Goal: Browse casually

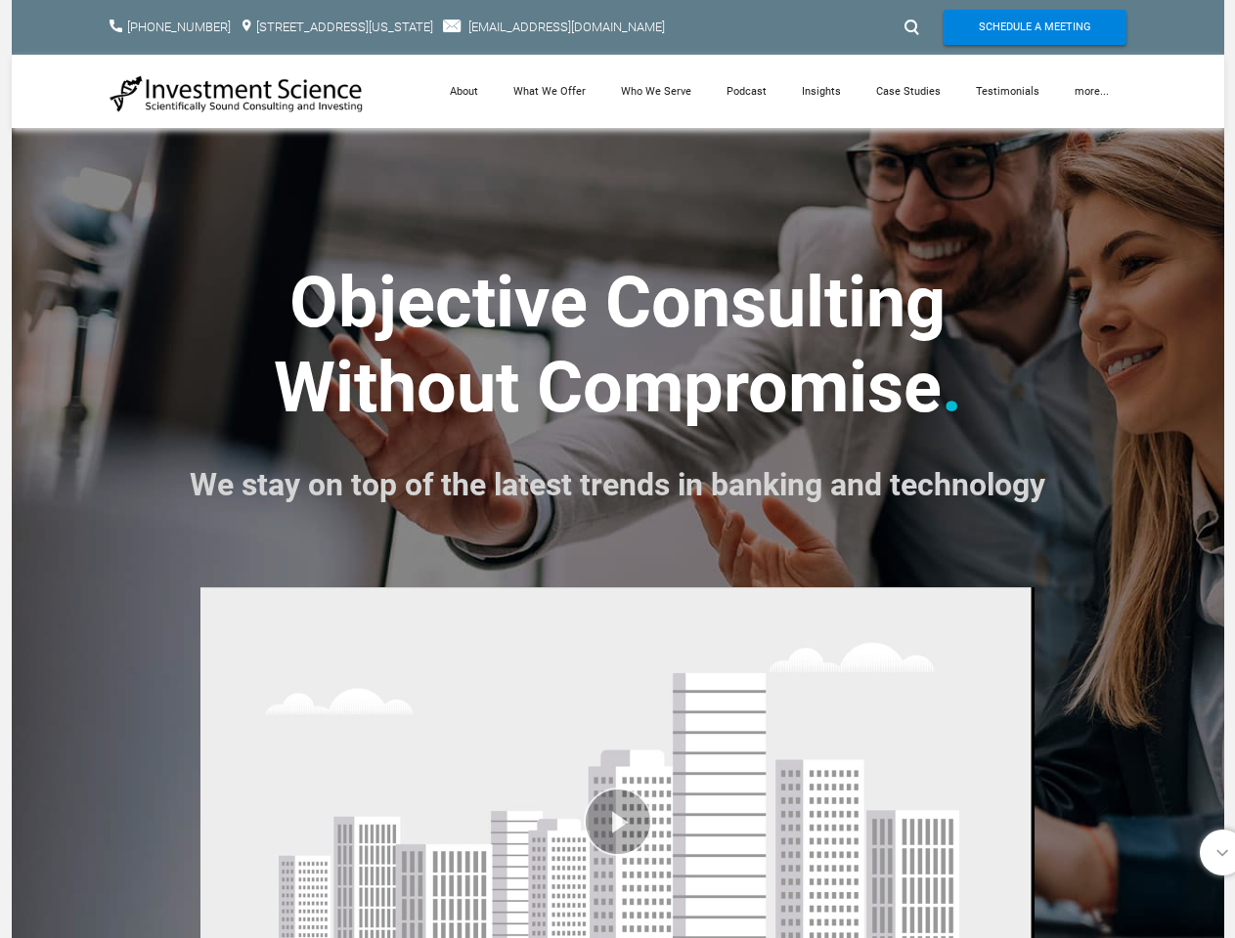
click at [617, 460] on strong ". We stay on top of the latest trends in banking and technology" at bounding box center [617, 429] width 855 height 167
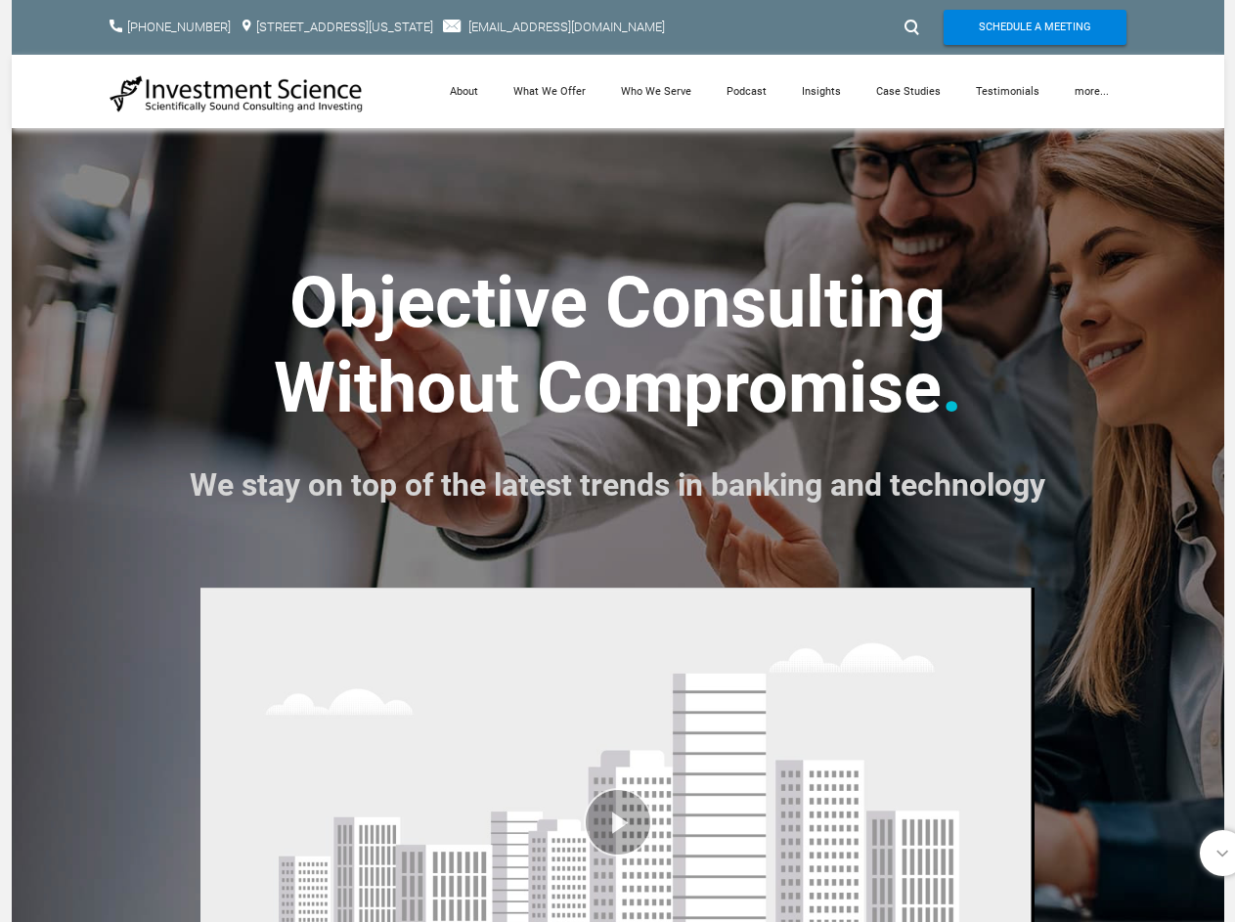
click at [909, 27] on div at bounding box center [908, 27] width 29 height 31
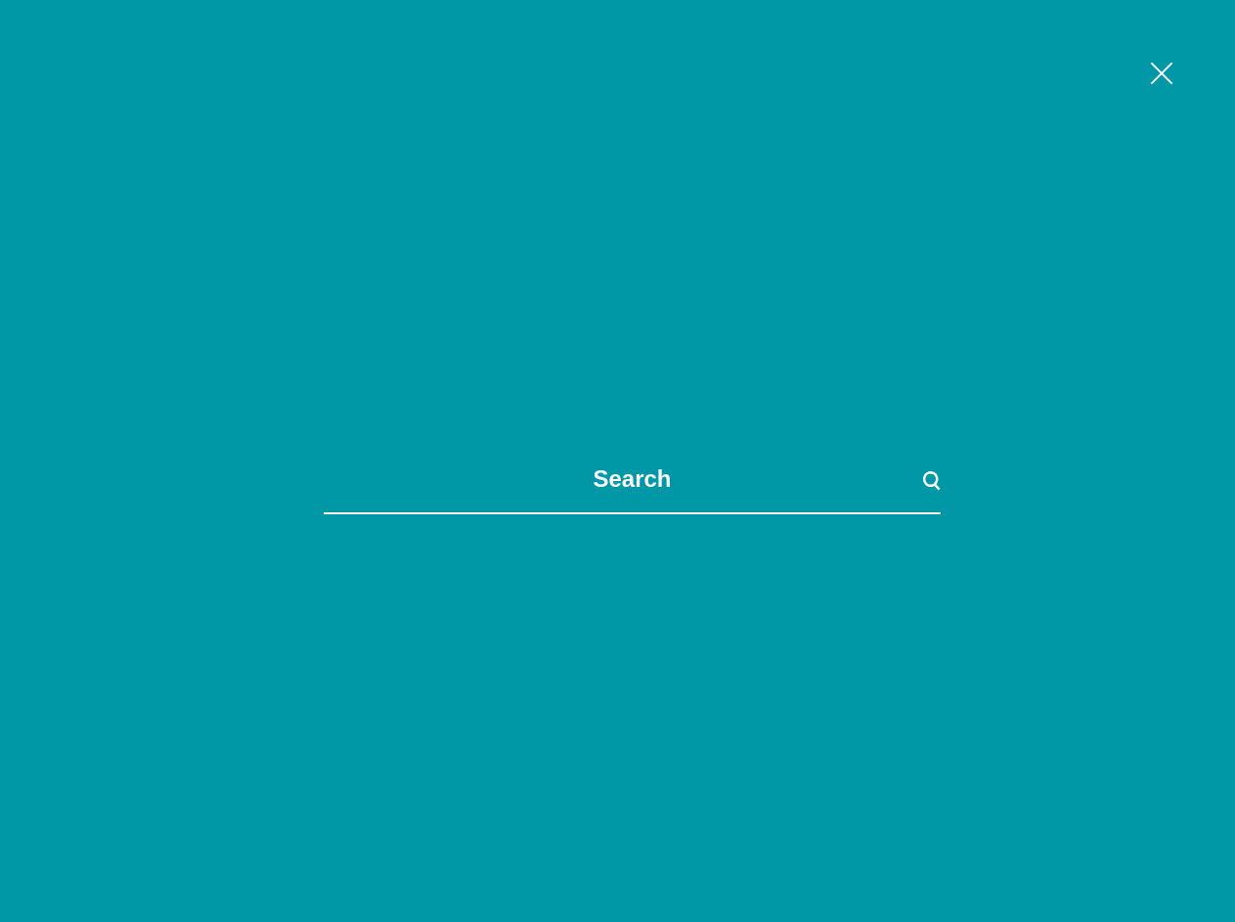
click at [1091, 91] on link "more..." at bounding box center [1091, 91] width 69 height 73
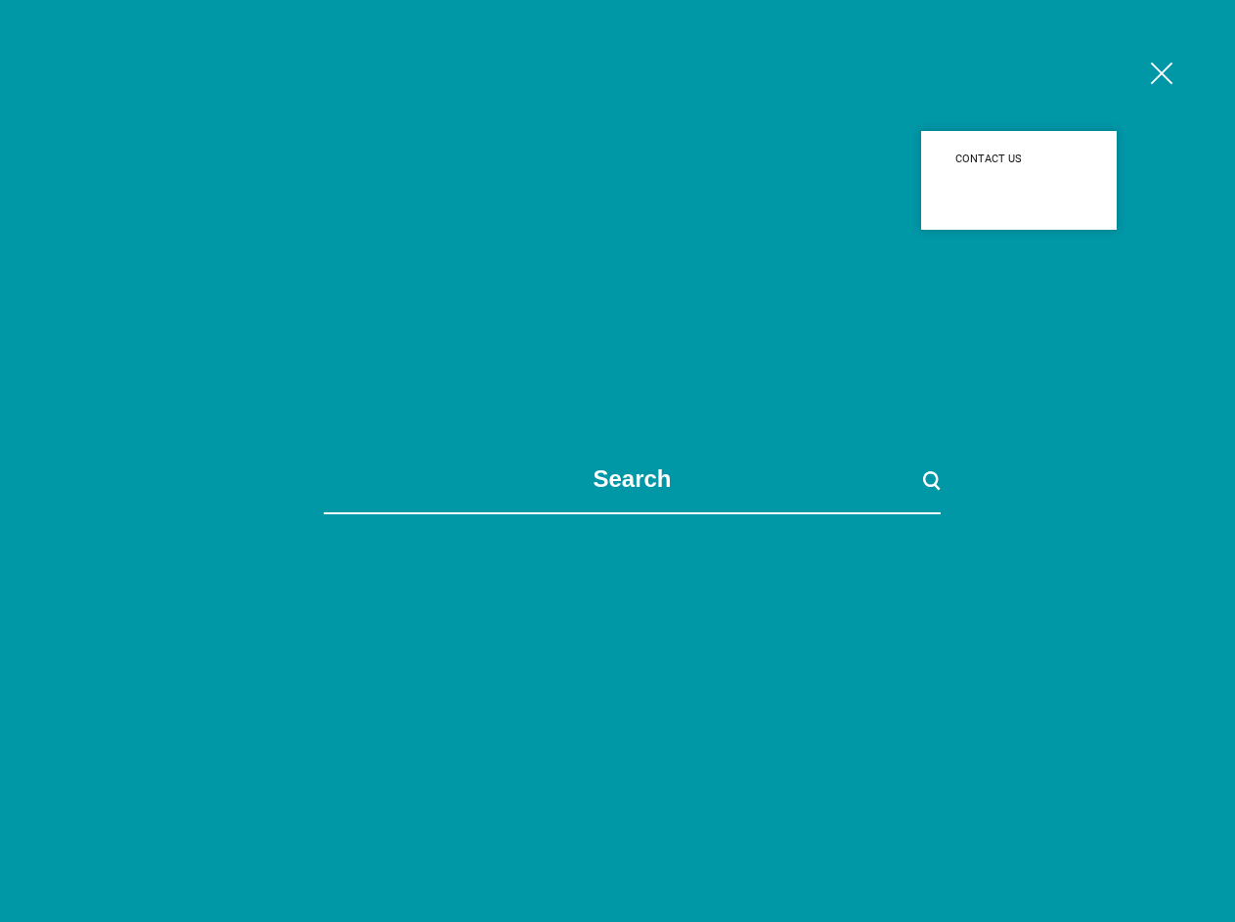
click at [617, 748] on span at bounding box center [632, 461] width 1235 height 922
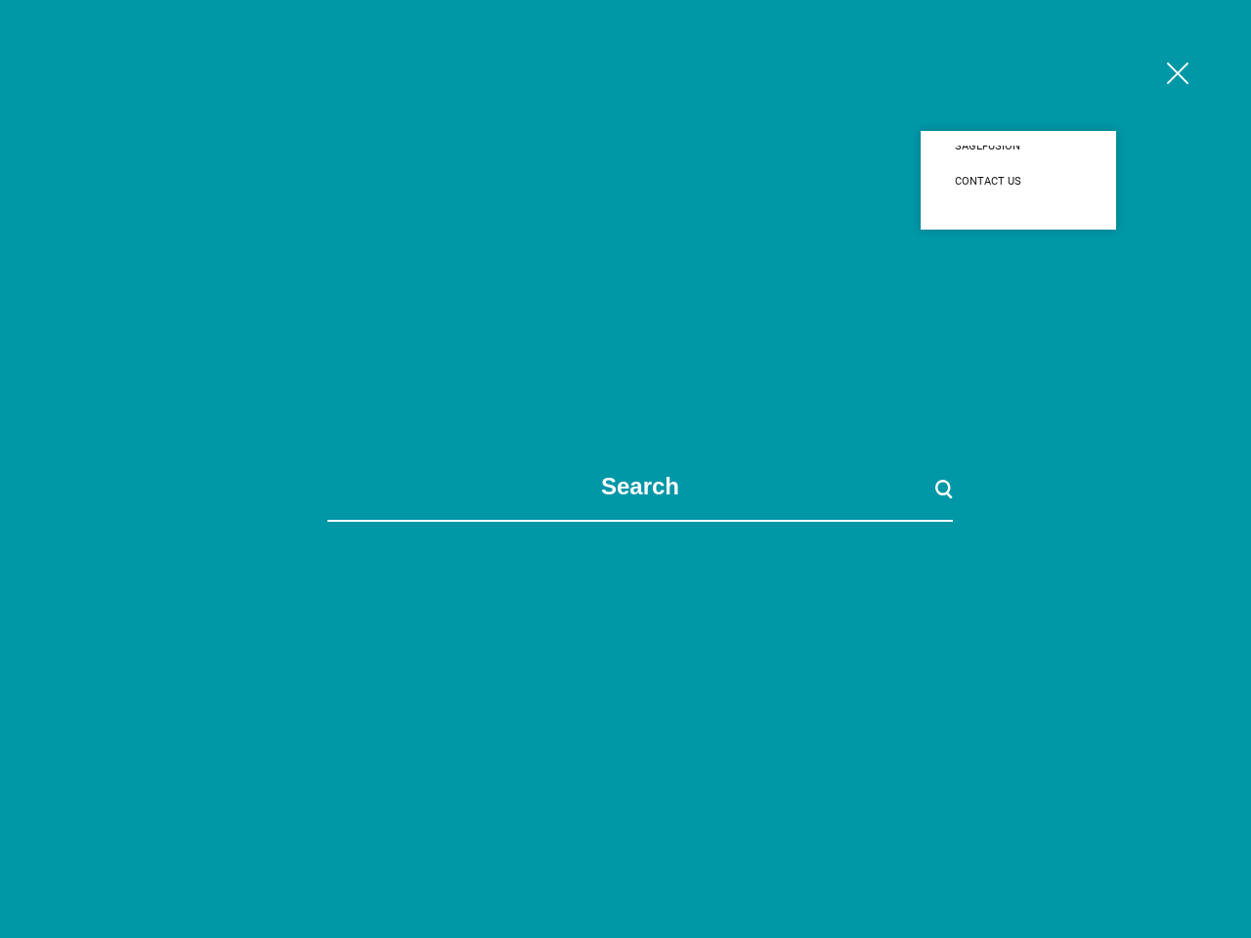
click at [617, 748] on span at bounding box center [640, 469] width 1251 height 938
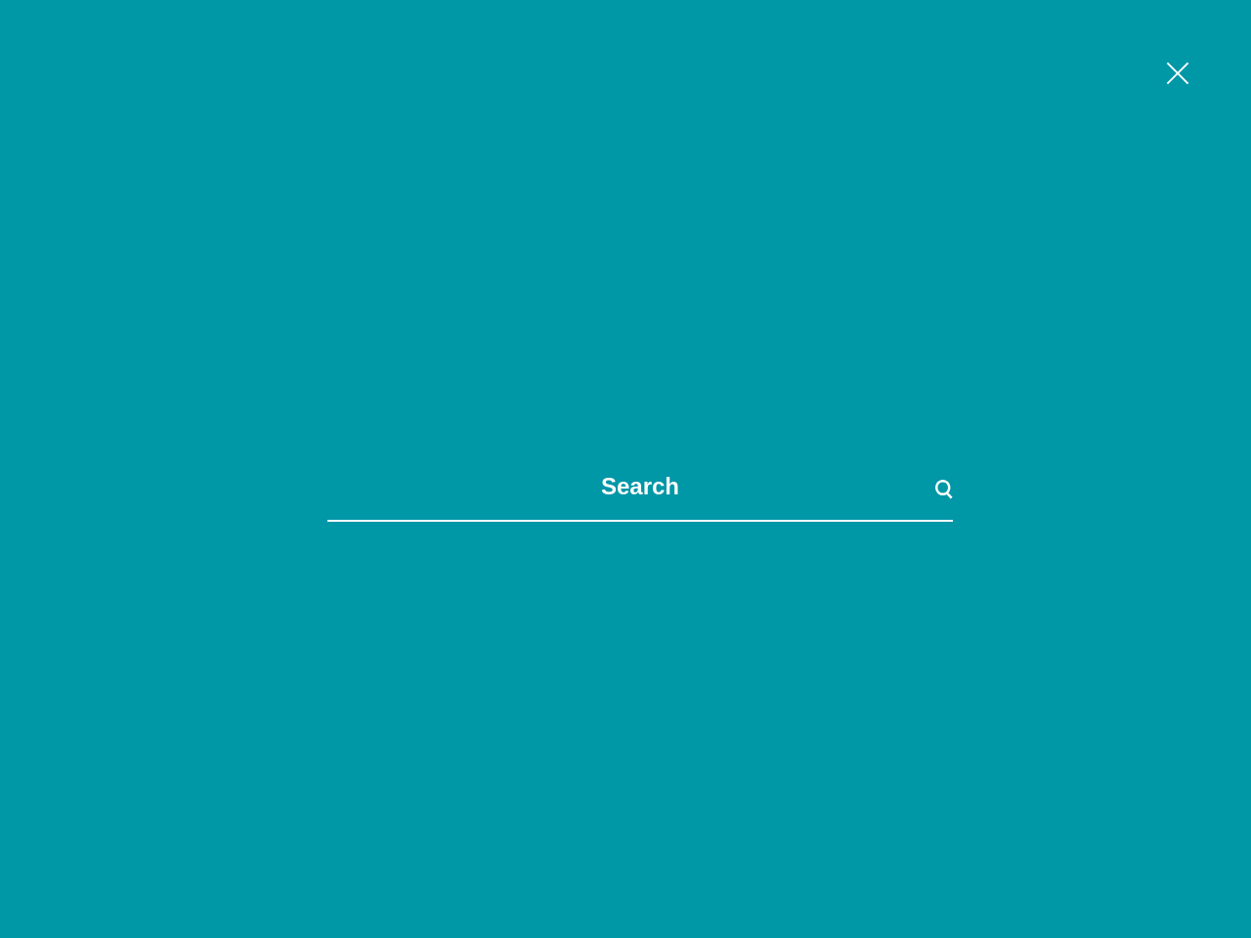
click at [1211, 852] on span at bounding box center [640, 469] width 1251 height 938
